Goal: Information Seeking & Learning: Check status

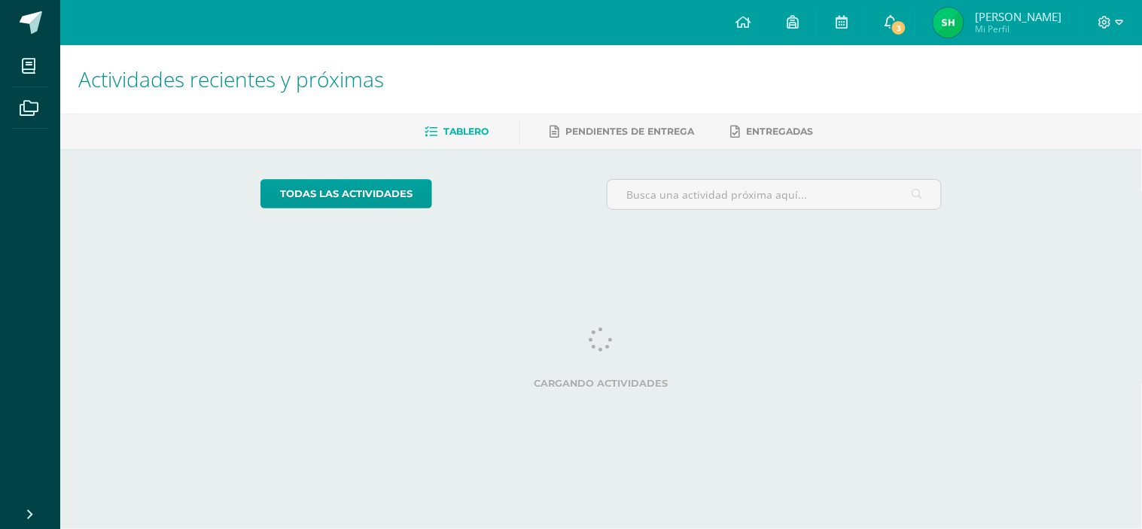
click at [881, 15] on link "3" at bounding box center [890, 22] width 48 height 45
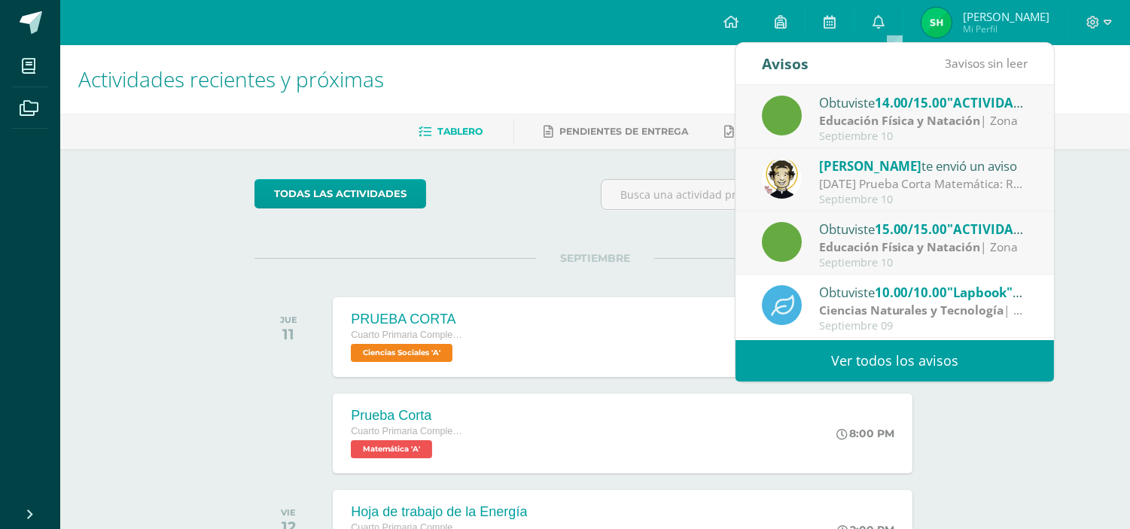
click at [929, 357] on link "Ver todos los avisos" at bounding box center [894, 360] width 318 height 41
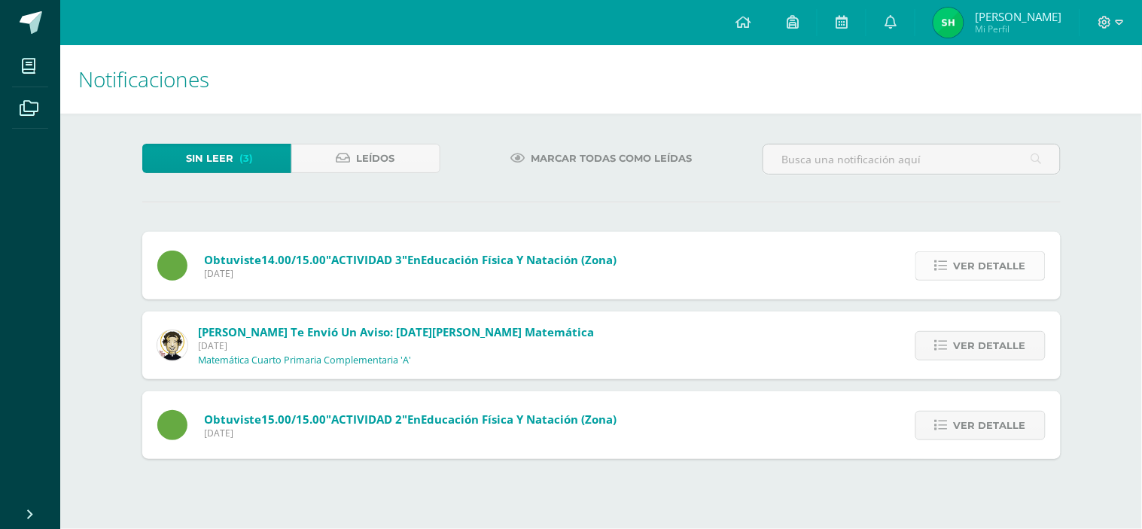
click at [1024, 266] on span "Ver detalle" at bounding box center [990, 266] width 72 height 28
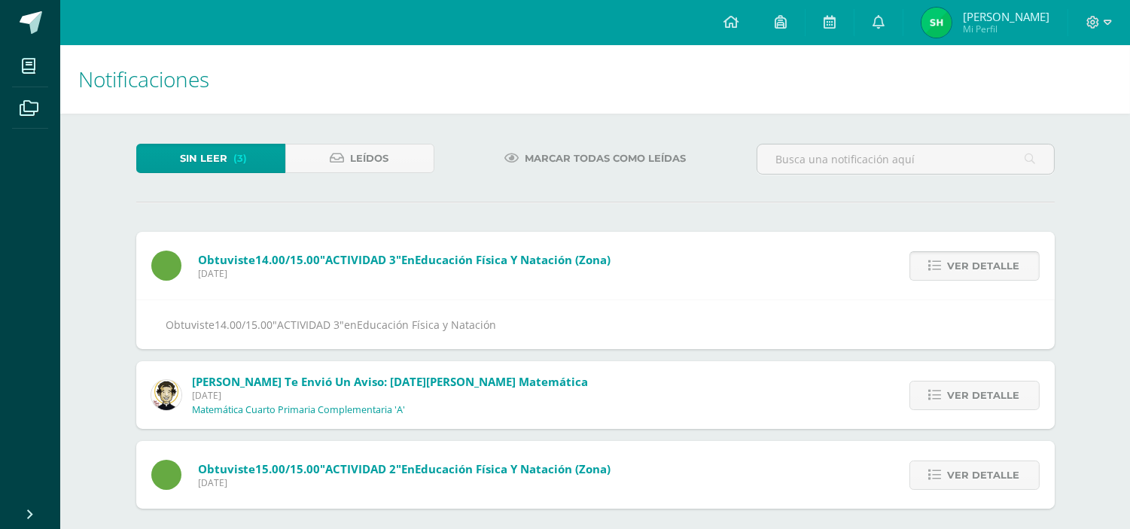
click at [1019, 269] on link "Ver detalle" at bounding box center [974, 265] width 130 height 29
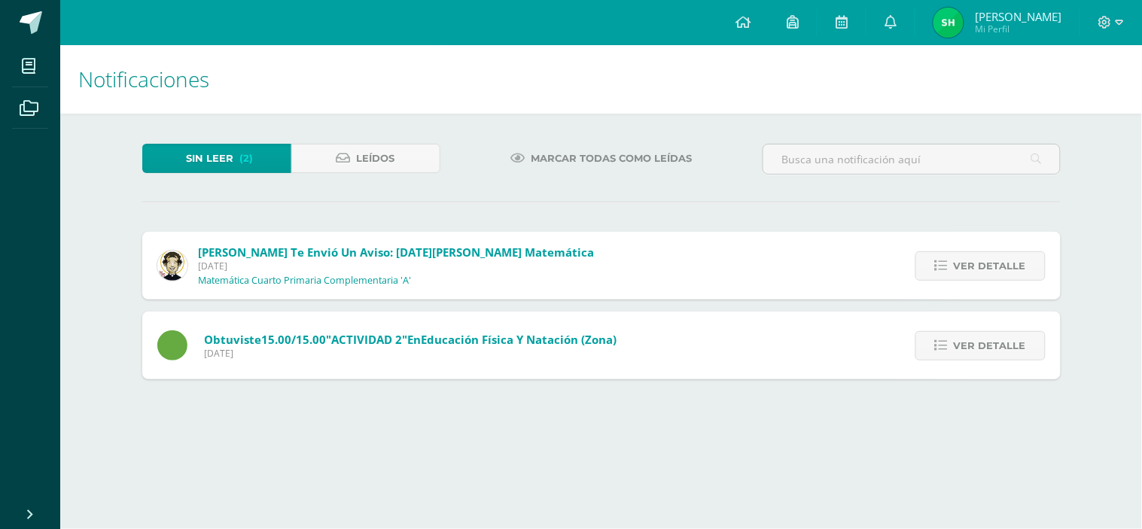
click at [1019, 269] on span "Ver detalle" at bounding box center [990, 266] width 72 height 28
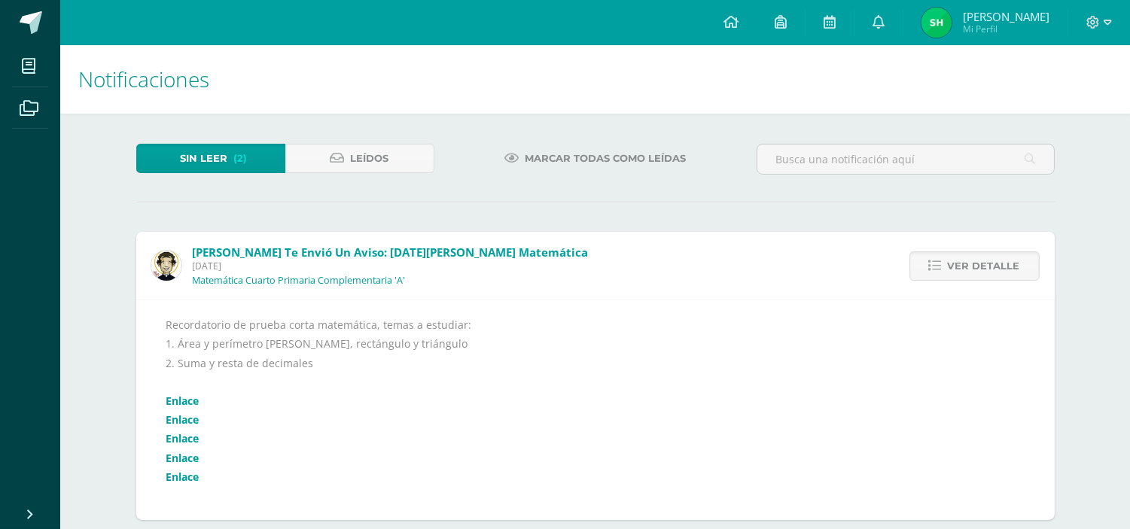
click at [184, 401] on link "Enlace" at bounding box center [182, 401] width 33 height 14
click at [190, 416] on link "Enlace" at bounding box center [182, 419] width 33 height 14
click at [187, 435] on link "Enlace" at bounding box center [182, 438] width 33 height 14
click at [173, 460] on link "Enlace" at bounding box center [182, 458] width 33 height 14
click at [170, 479] on link "Enlace" at bounding box center [182, 477] width 33 height 14
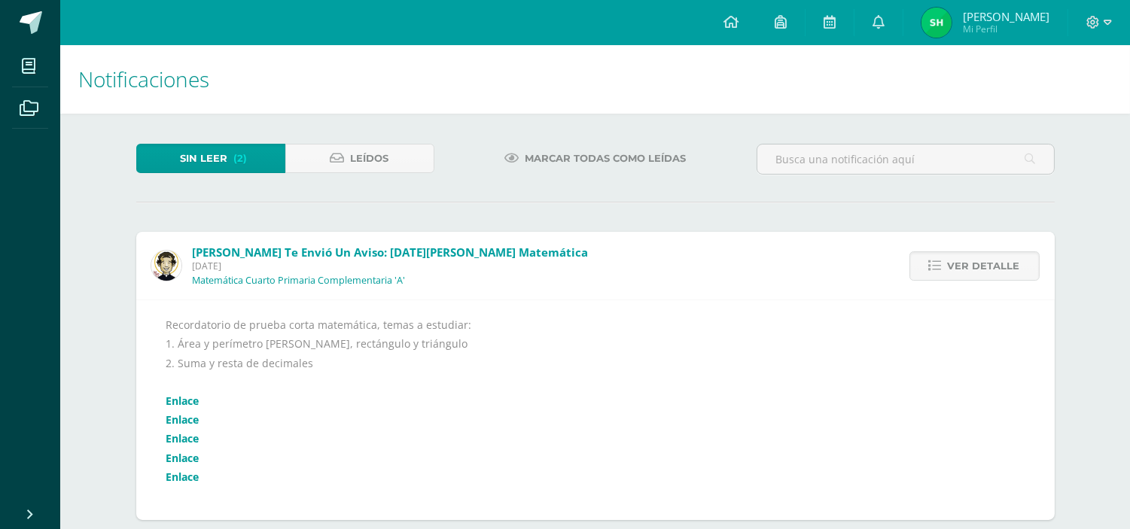
click at [181, 403] on link "Enlace" at bounding box center [182, 401] width 33 height 14
click at [190, 415] on link "Enlace" at bounding box center [182, 419] width 33 height 14
click at [188, 437] on link "Enlace" at bounding box center [182, 438] width 33 height 14
click at [185, 459] on link "Enlace" at bounding box center [182, 458] width 33 height 14
click at [193, 473] on link "Enlace" at bounding box center [182, 477] width 33 height 14
